Goal: Information Seeking & Learning: Check status

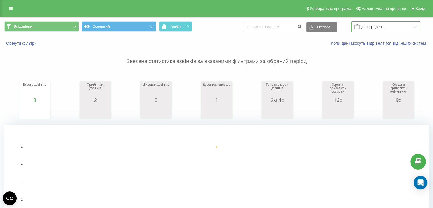
click at [375, 30] on input "21.09.2025 - 21.09.2025" at bounding box center [385, 26] width 69 height 11
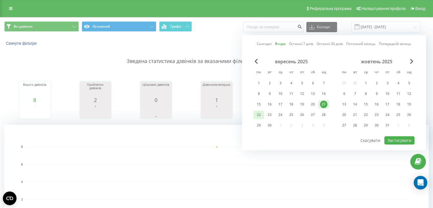
click at [261, 117] on div "22" at bounding box center [258, 114] width 7 height 7
click at [410, 136] on button "Застосувати" at bounding box center [399, 140] width 30 height 8
type input "[DATE] - [DATE]"
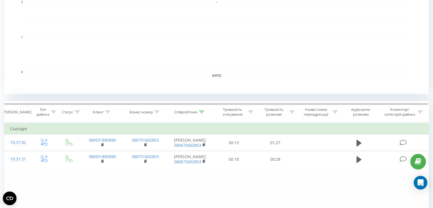
scroll to position [143, 0]
click at [197, 111] on div "Співробітник" at bounding box center [185, 113] width 23 height 5
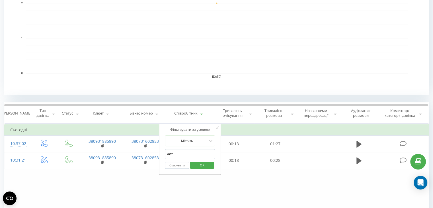
click at [195, 150] on input "кост" at bounding box center [190, 154] width 50 height 10
click at [202, 166] on span "OK" at bounding box center [202, 165] width 16 height 9
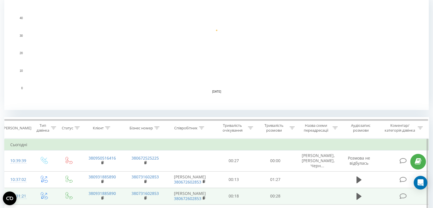
scroll to position [153, 0]
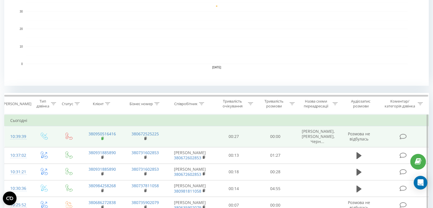
click at [102, 137] on rect at bounding box center [102, 138] width 2 height 3
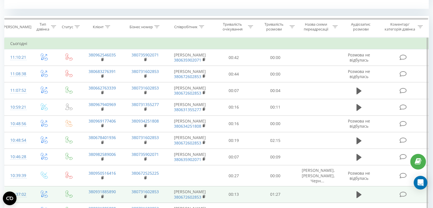
scroll to position [248, 0]
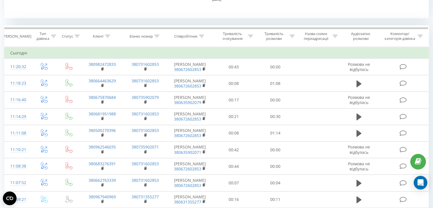
scroll to position [220, 0]
